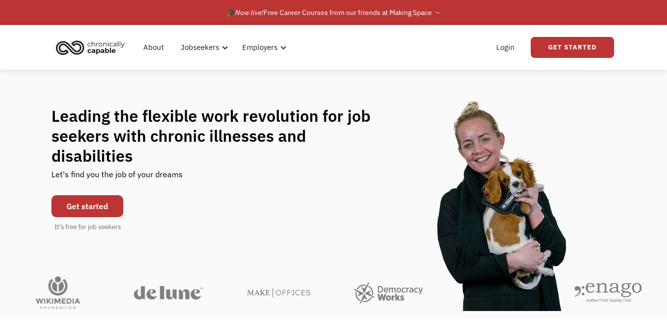
click at [81, 216] on link "Get started" at bounding box center [87, 206] width 72 height 22
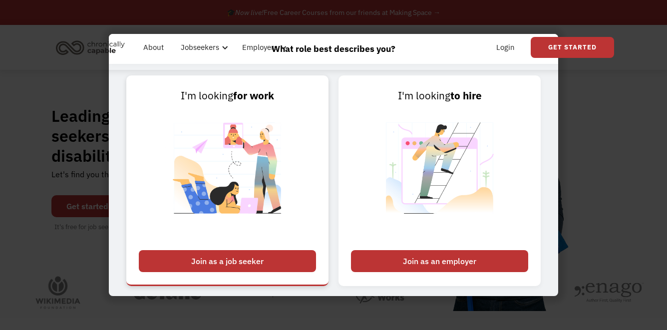
click at [208, 260] on div "Join as a job seeker" at bounding box center [227, 261] width 177 height 22
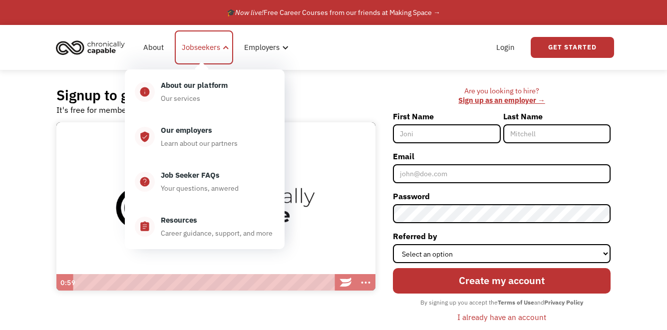
click at [222, 49] on div at bounding box center [225, 47] width 7 height 7
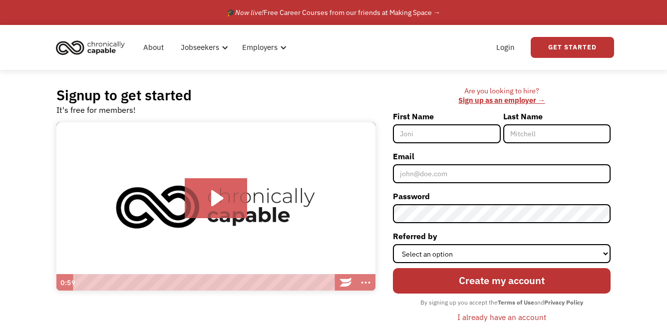
click at [372, 97] on div "Signup to get started It's free for members!" at bounding box center [215, 100] width 319 height 29
click at [259, 84] on div "Signup to get started It's free for members! Click for sound @keyframes VOLUME_…" at bounding box center [333, 210] width 584 height 280
